Goal: Task Accomplishment & Management: Manage account settings

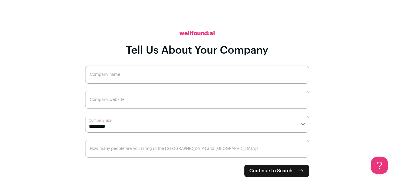
click at [281, 170] on span "Continue to Search" at bounding box center [270, 170] width 43 height 7
click at [176, 78] on input "Company name" at bounding box center [197, 75] width 224 height 18
type input "tinokarya"
click at [263, 171] on span "Continue to Search" at bounding box center [270, 170] width 43 height 7
click at [160, 104] on input "Company website" at bounding box center [197, 100] width 224 height 18
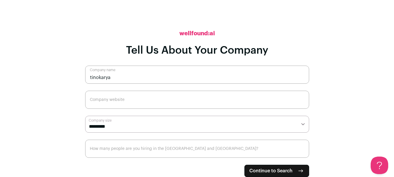
paste input "https://tinokarya.com/"
type input "https://tinokarya.com/"
click at [258, 170] on span "Continue to Search" at bounding box center [270, 170] width 43 height 7
click at [247, 128] on select "**********" at bounding box center [197, 124] width 224 height 17
select select "*"
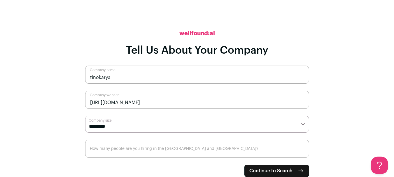
click at [85, 116] on select "**********" at bounding box center [197, 124] width 224 height 17
click at [250, 168] on span "Continue to Search" at bounding box center [270, 170] width 43 height 7
click at [231, 147] on input "How many people are you hiring in the US and Canada?" at bounding box center [197, 149] width 224 height 18
click at [302, 149] on input "1" at bounding box center [197, 149] width 224 height 18
type input "0"
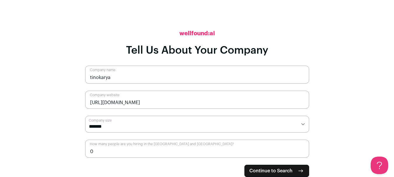
click at [302, 153] on input "0" at bounding box center [197, 149] width 224 height 18
click at [288, 167] on span "Continue to Search" at bounding box center [270, 170] width 43 height 7
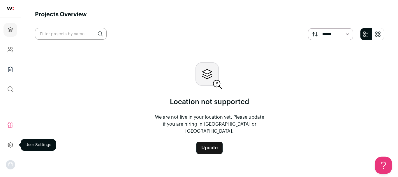
click at [11, 147] on icon at bounding box center [10, 144] width 5 height 5
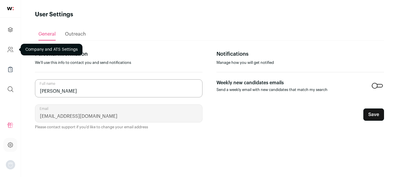
click at [11, 47] on icon "Company and ATS Settings" at bounding box center [10, 49] width 7 height 7
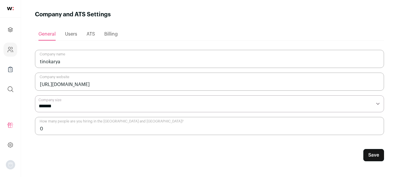
click at [91, 34] on span "ATS" at bounding box center [91, 34] width 8 height 5
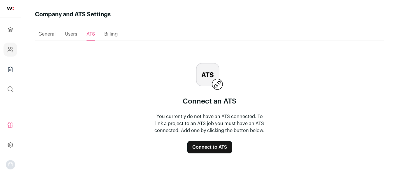
click at [219, 147] on button "Connect to ATS" at bounding box center [209, 147] width 45 height 12
click at [111, 37] on div "Billing" at bounding box center [110, 34] width 13 height 12
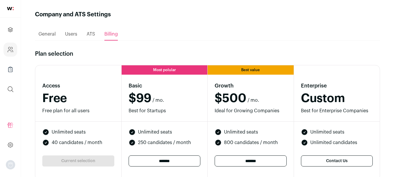
click at [71, 36] on span "Users" at bounding box center [71, 34] width 12 height 5
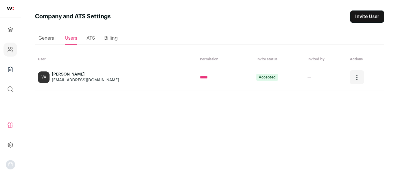
click at [46, 38] on span "General" at bounding box center [46, 38] width 17 height 5
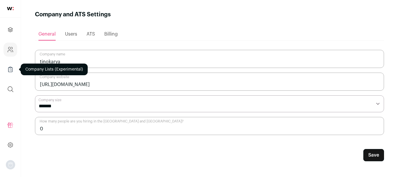
click at [10, 66] on icon "Company Lists" at bounding box center [10, 69] width 7 height 7
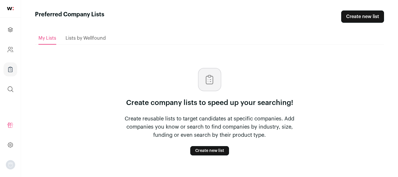
click at [204, 150] on link "Create new list" at bounding box center [209, 150] width 39 height 9
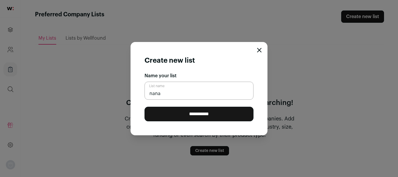
type input "nana"
click at [145, 107] on input "**********" at bounding box center [199, 114] width 109 height 15
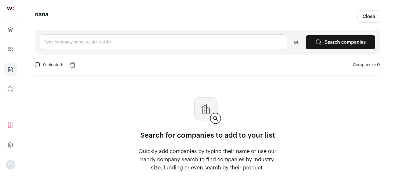
click at [10, 163] on img "Open dropdown" at bounding box center [10, 164] width 9 height 9
click at [7, 144] on link at bounding box center [10, 145] width 14 height 14
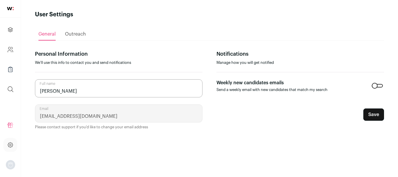
click at [69, 30] on div "Outreach" at bounding box center [75, 34] width 21 height 12
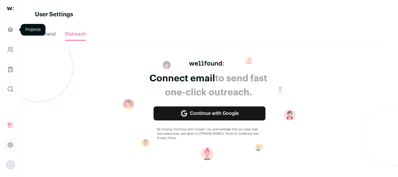
click at [8, 27] on icon "Projects" at bounding box center [10, 29] width 7 height 7
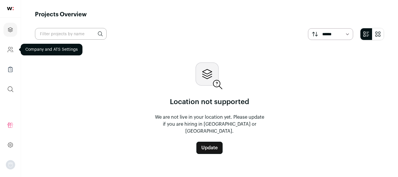
click at [10, 49] on icon "Company and ATS Settings" at bounding box center [9, 48] width 2 height 2
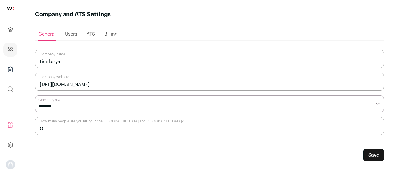
click at [68, 35] on span "Users" at bounding box center [71, 34] width 12 height 5
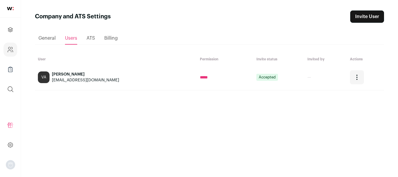
click at [353, 76] on icon "Open dropdown" at bounding box center [356, 77] width 7 height 7
click at [203, 107] on div "Loading... General Users ATS Billing User Permission Invite status Invited by A…" at bounding box center [209, 95] width 349 height 144
click at [61, 81] on div "ichikyube@gmail.com" at bounding box center [85, 80] width 67 height 6
click at [256, 74] on span "Accepted" at bounding box center [267, 77] width 22 height 7
click at [86, 39] on ul "General Users ATS Billing" at bounding box center [209, 38] width 349 height 13
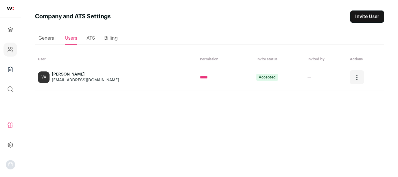
click at [92, 39] on span "ATS" at bounding box center [91, 38] width 8 height 5
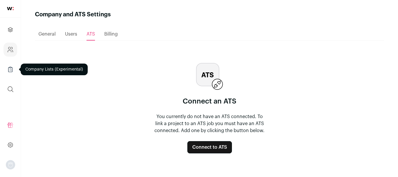
click at [10, 67] on icon "Company Lists" at bounding box center [11, 67] width 2 height 1
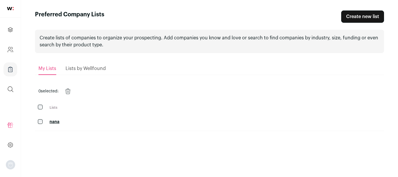
click at [54, 123] on link "nana" at bounding box center [55, 122] width 10 height 4
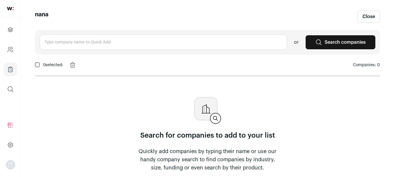
click at [14, 11] on link at bounding box center [10, 8] width 21 height 17
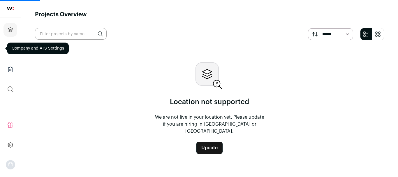
click at [14, 11] on link at bounding box center [10, 8] width 21 height 17
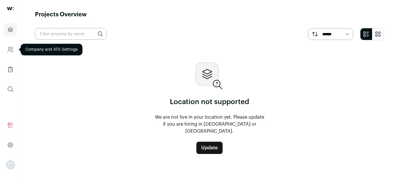
click at [8, 50] on icon "Company and ATS Settings" at bounding box center [10, 49] width 7 height 7
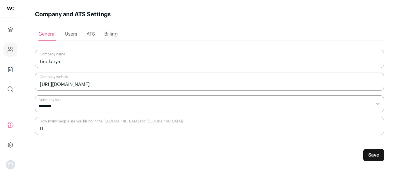
click at [89, 34] on span "ATS" at bounding box center [91, 34] width 8 height 5
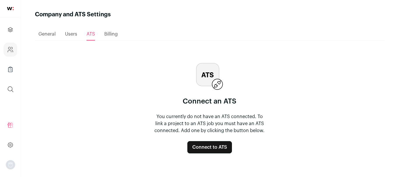
click at [216, 143] on button "Connect to ATS" at bounding box center [209, 147] width 45 height 12
click at [214, 144] on button "Connect to ATS" at bounding box center [209, 147] width 45 height 12
click at [219, 148] on button "Connect to ATS" at bounding box center [209, 147] width 45 height 12
click at [203, 149] on button "Connect to ATS" at bounding box center [209, 147] width 45 height 12
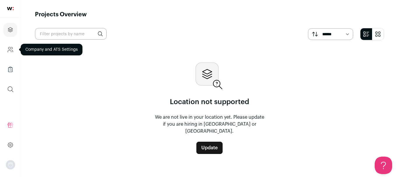
click at [10, 53] on icon "Company and ATS Settings" at bounding box center [10, 49] width 7 height 7
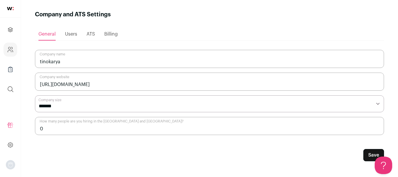
click at [91, 34] on span "ATS" at bounding box center [91, 34] width 8 height 5
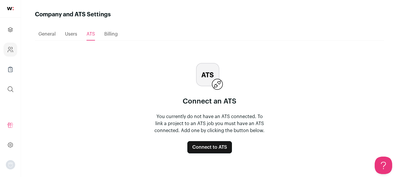
click at [195, 145] on button "Connect to ATS" at bounding box center [209, 147] width 45 height 12
